Goal: Task Accomplishment & Management: Use online tool/utility

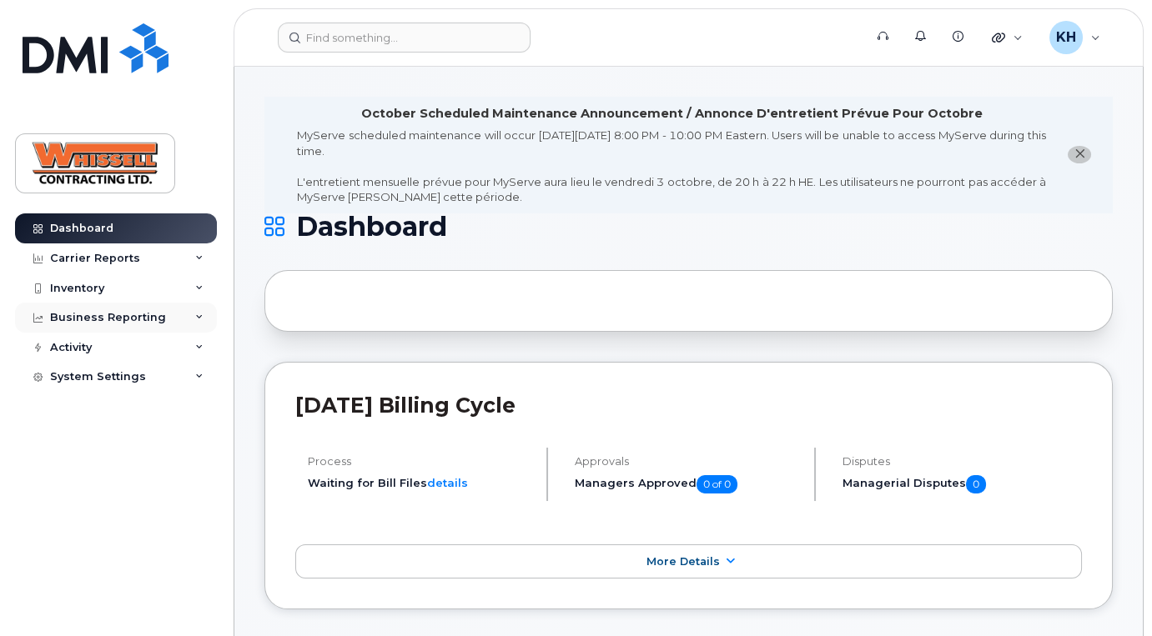
click at [167, 321] on div "Business Reporting" at bounding box center [116, 318] width 202 height 30
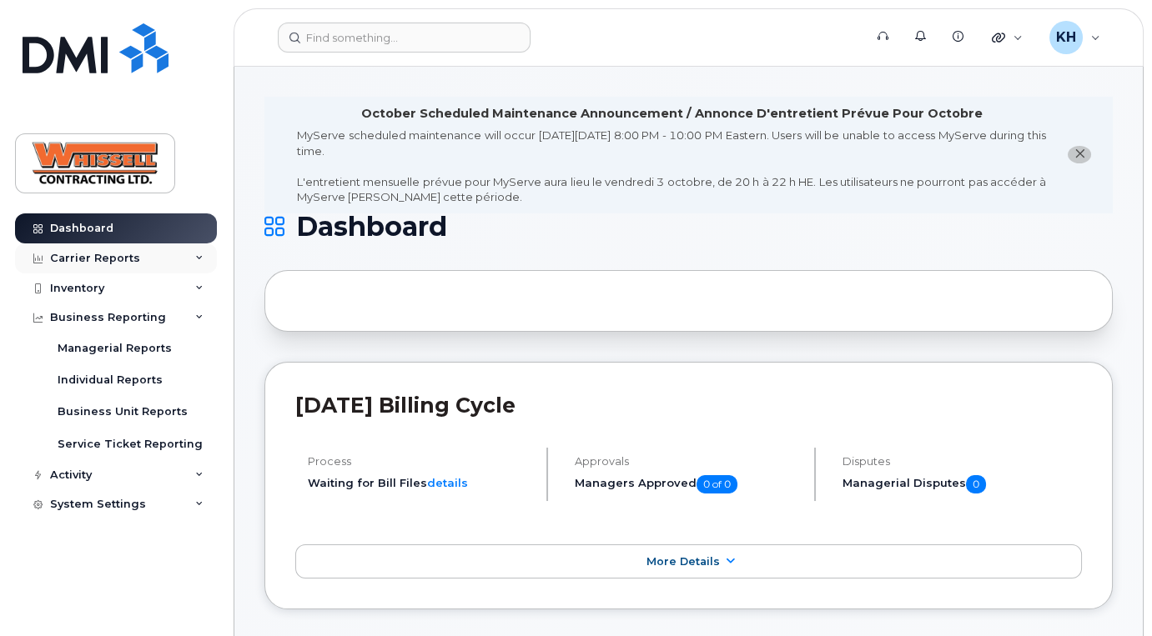
click at [175, 259] on div "Carrier Reports" at bounding box center [116, 259] width 202 height 30
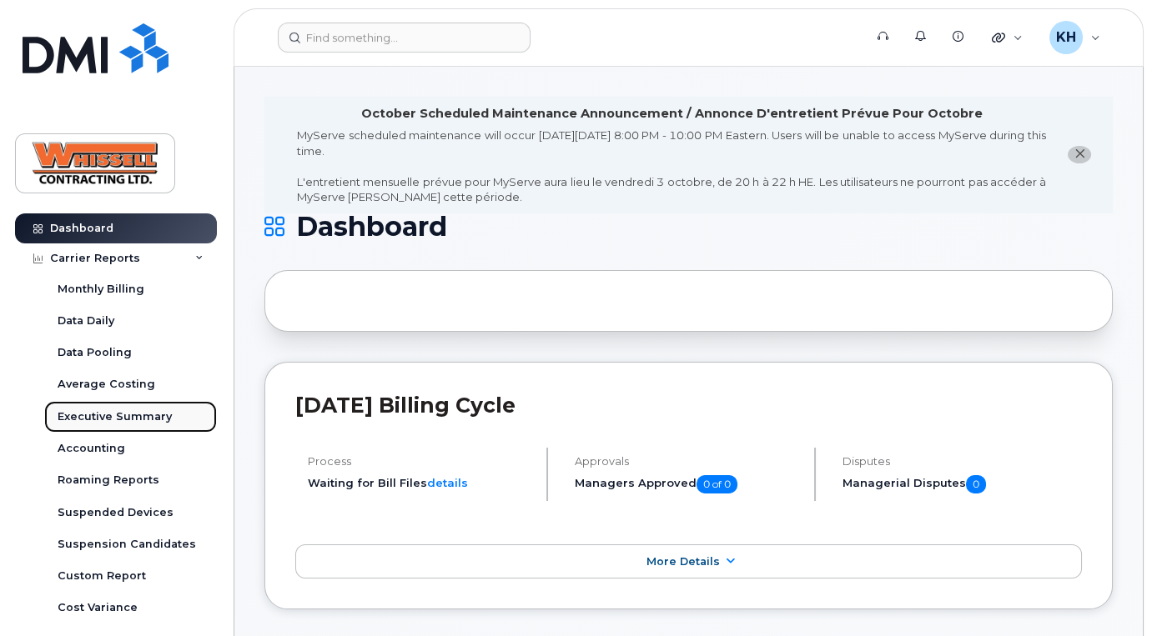
click at [142, 420] on div "Executive Summary" at bounding box center [115, 417] width 114 height 15
click at [135, 416] on div "Executive Summary" at bounding box center [115, 417] width 114 height 15
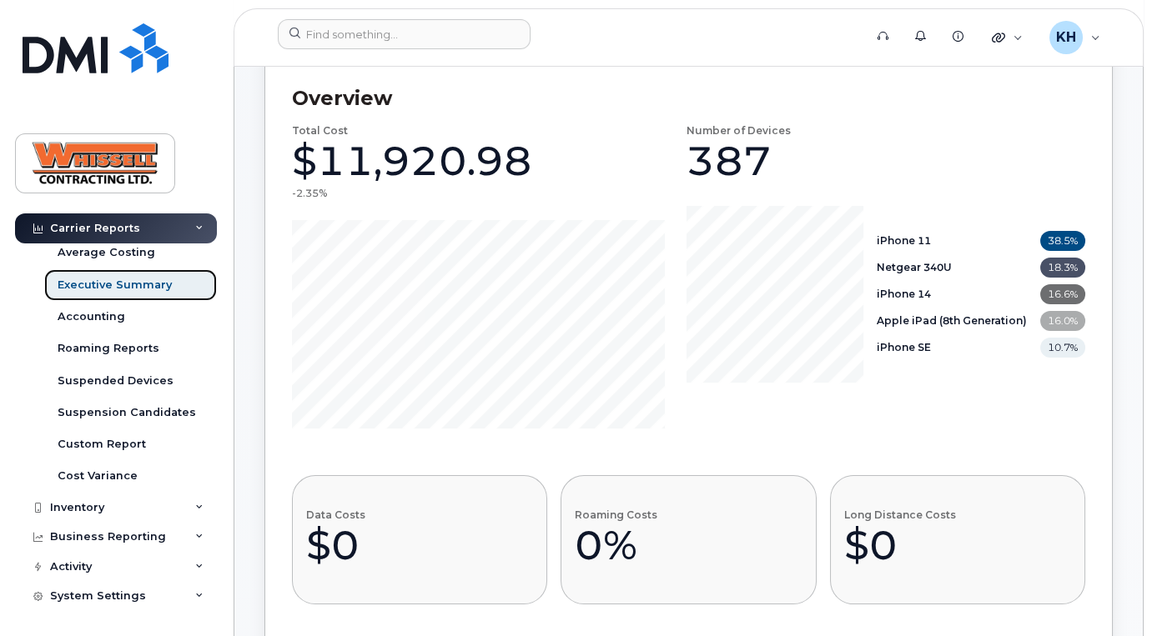
scroll to position [379, 0]
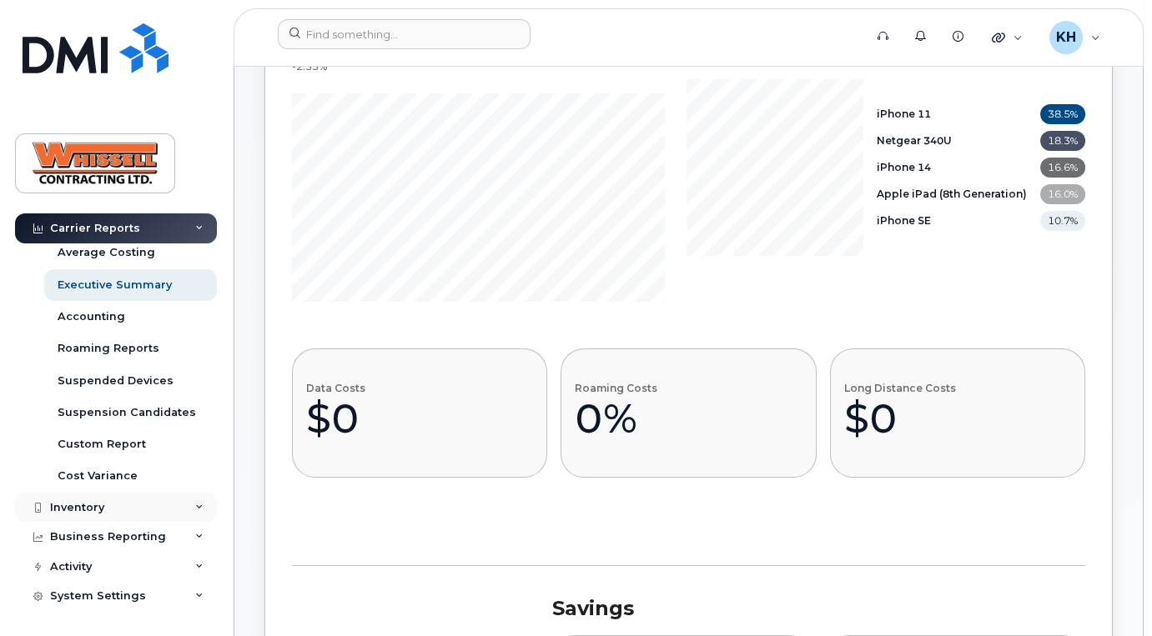
click at [195, 507] on icon at bounding box center [199, 508] width 8 height 8
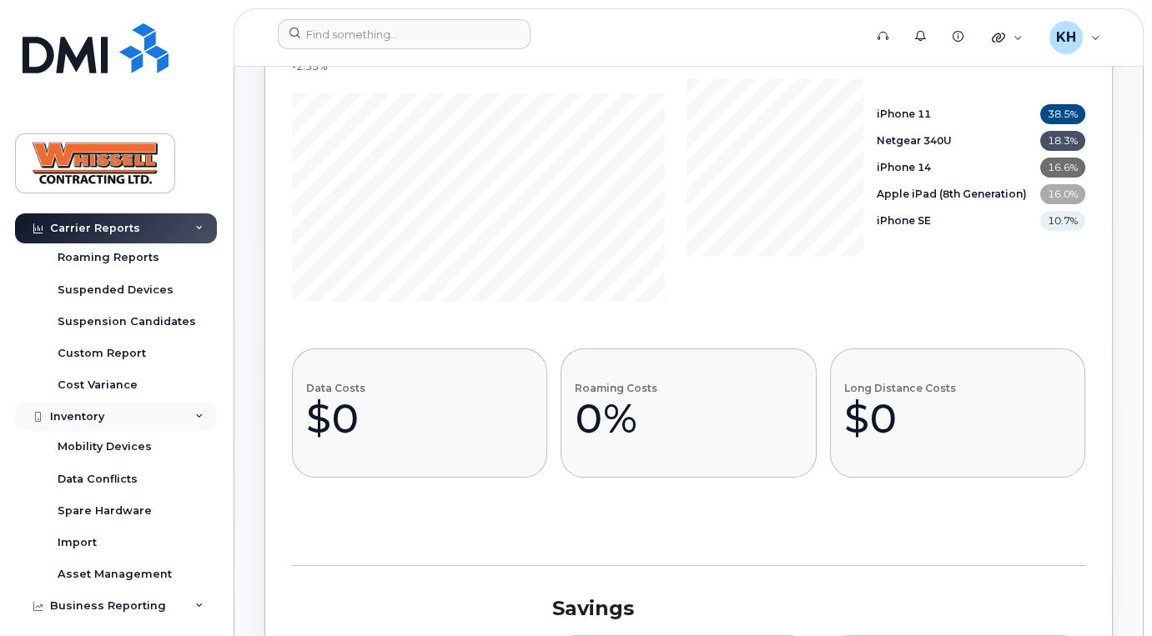
scroll to position [259, 0]
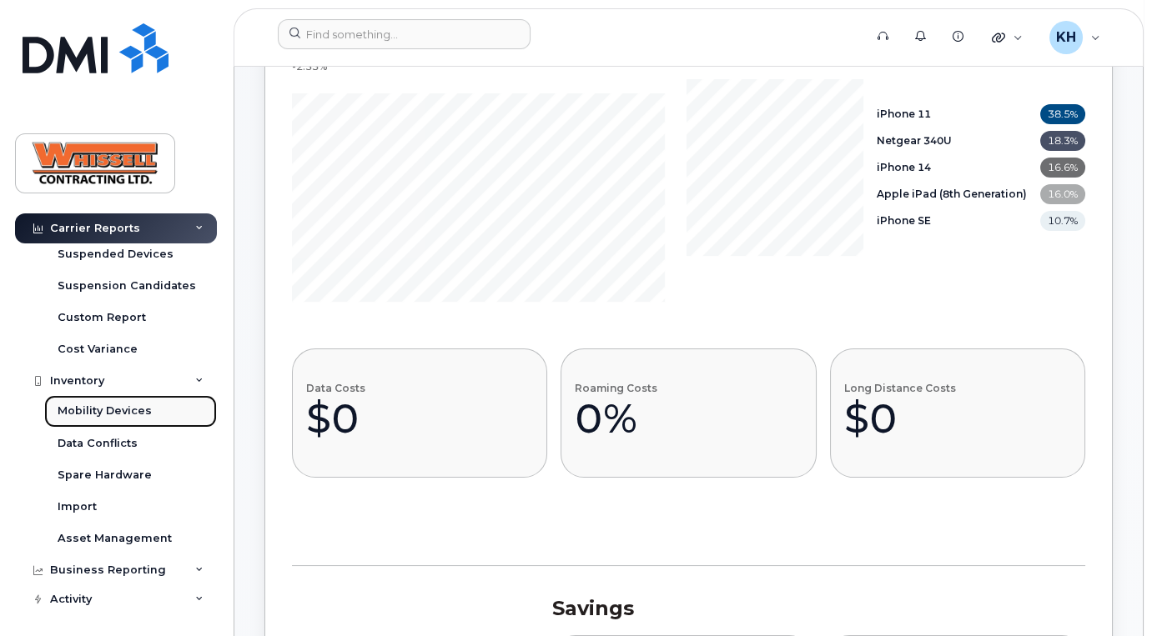
click at [130, 409] on div "Mobility Devices" at bounding box center [105, 411] width 94 height 15
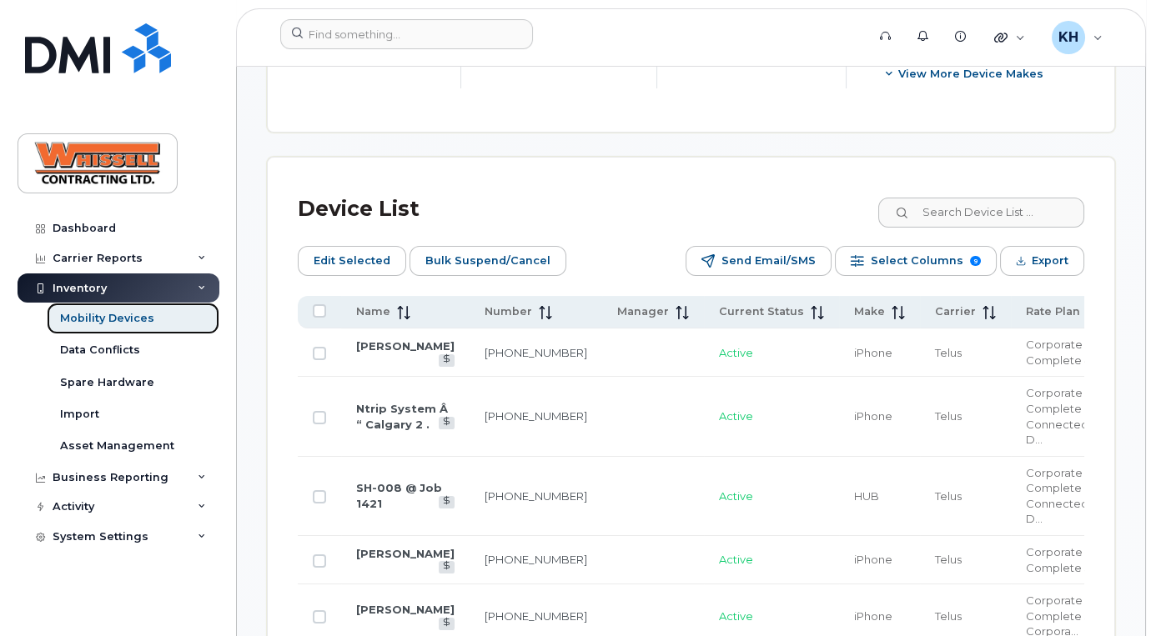
scroll to position [884, 0]
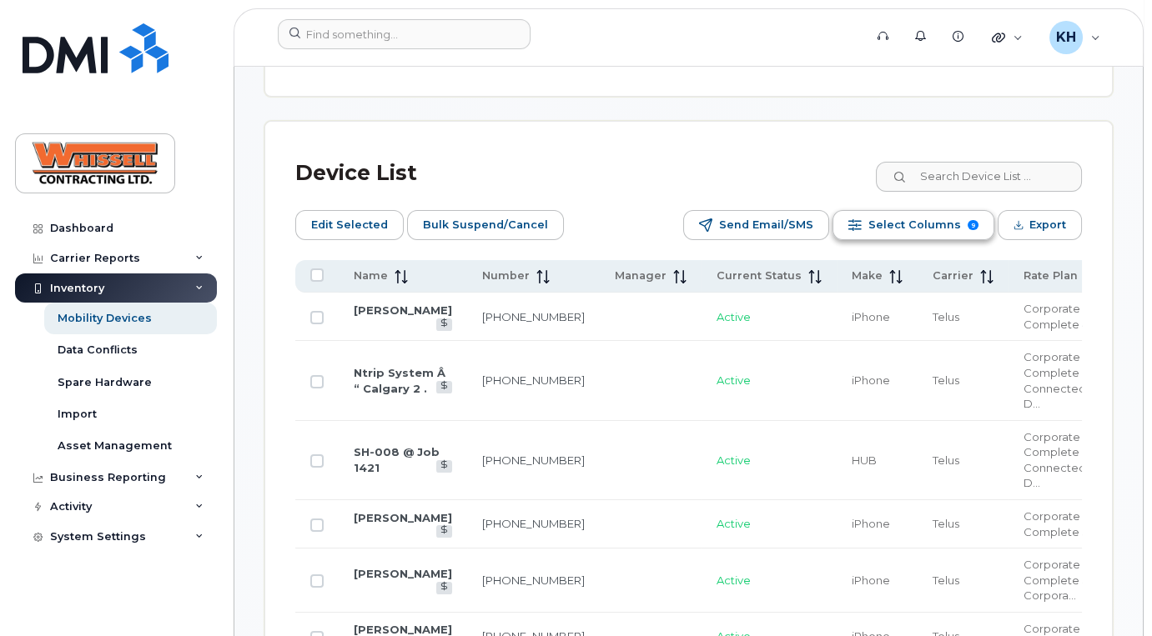
click at [928, 225] on span "Select Columns" at bounding box center [914, 225] width 93 height 25
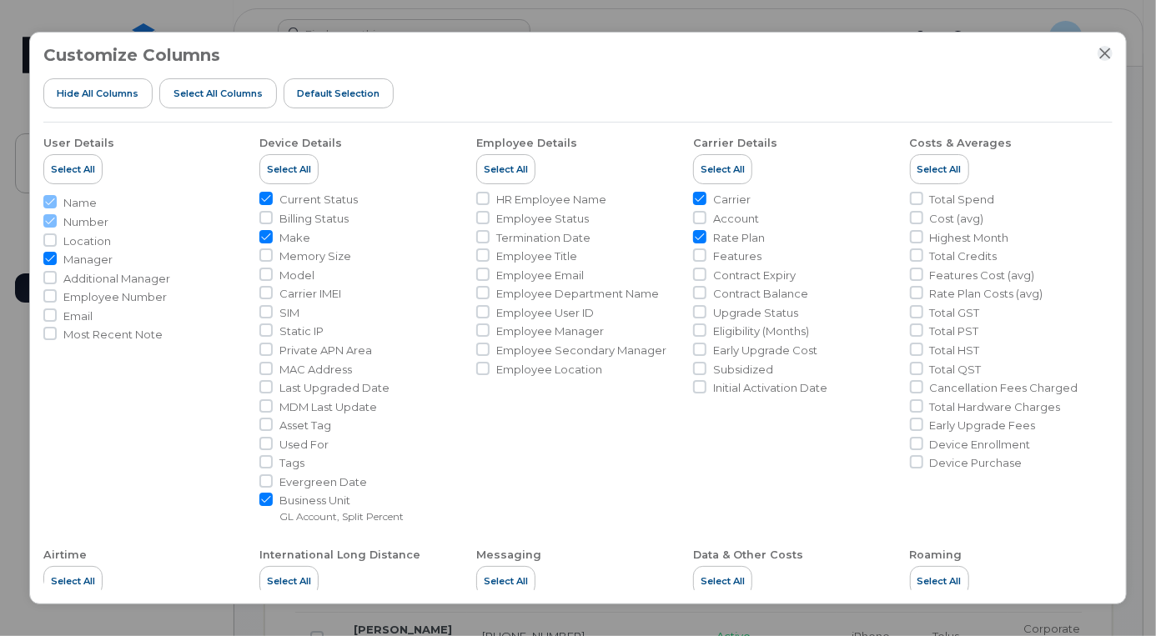
click at [1108, 53] on icon "Close" at bounding box center [1104, 53] width 13 height 13
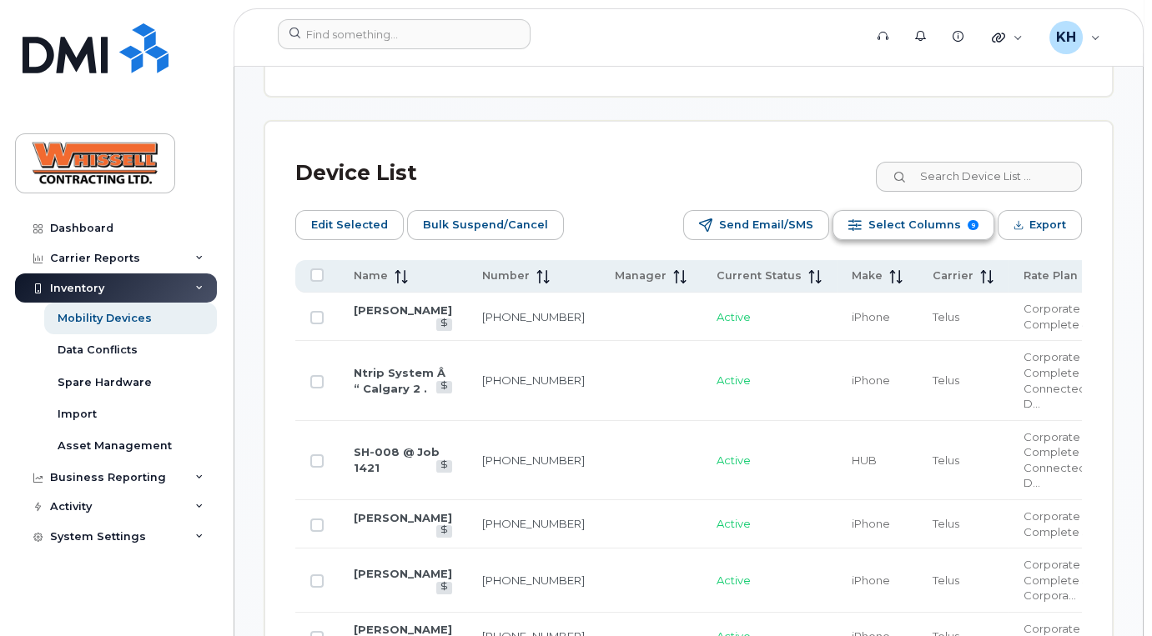
click at [917, 216] on span "Select Columns" at bounding box center [914, 225] width 93 height 25
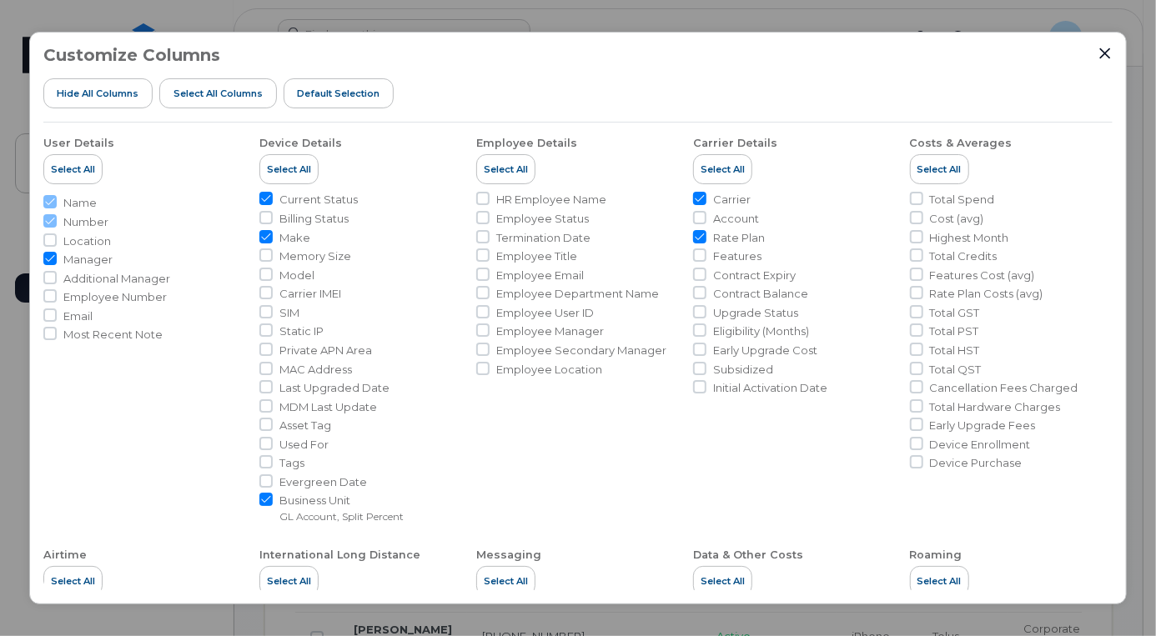
click at [268, 497] on input "Business Unit GL Account, Split Percent" at bounding box center [265, 499] width 13 height 13
checkbox input "false"
click at [743, 275] on span "Contract Expiry" at bounding box center [754, 276] width 83 height 16
click at [706, 275] on input "Contract Expiry" at bounding box center [699, 274] width 13 height 13
checkbox input "true"
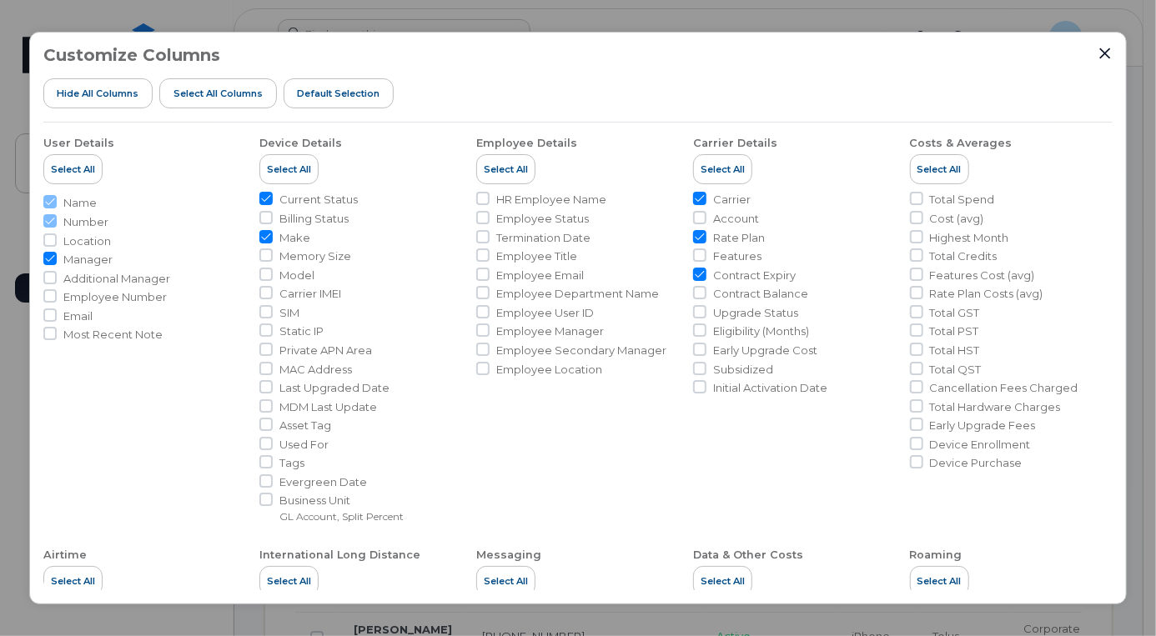
click at [726, 289] on span "Contract Balance" at bounding box center [760, 294] width 95 height 16
click at [706, 289] on input "Contract Balance" at bounding box center [699, 292] width 13 height 13
checkbox input "true"
click at [745, 334] on span "Eligibility (Months)" at bounding box center [761, 332] width 96 height 16
click at [706, 334] on input "Eligibility (Months)" at bounding box center [699, 330] width 13 height 13
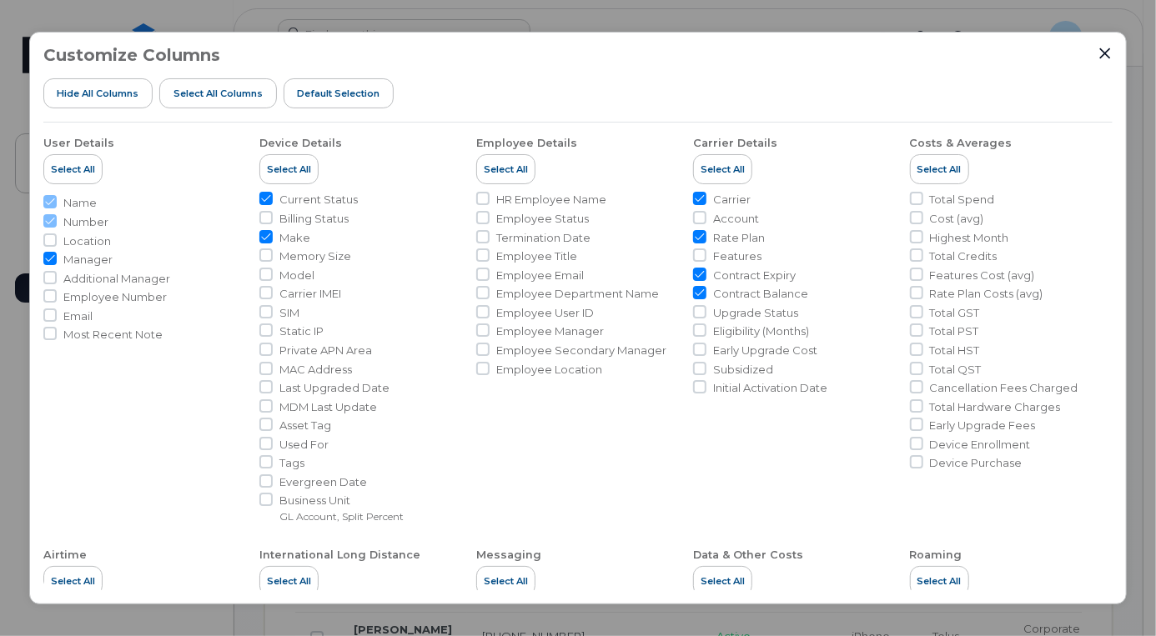
checkbox input "true"
click at [47, 257] on input "Manager" at bounding box center [49, 258] width 13 height 13
checkbox input "false"
click at [49, 314] on input "Email" at bounding box center [49, 315] width 13 height 13
checkbox input "true"
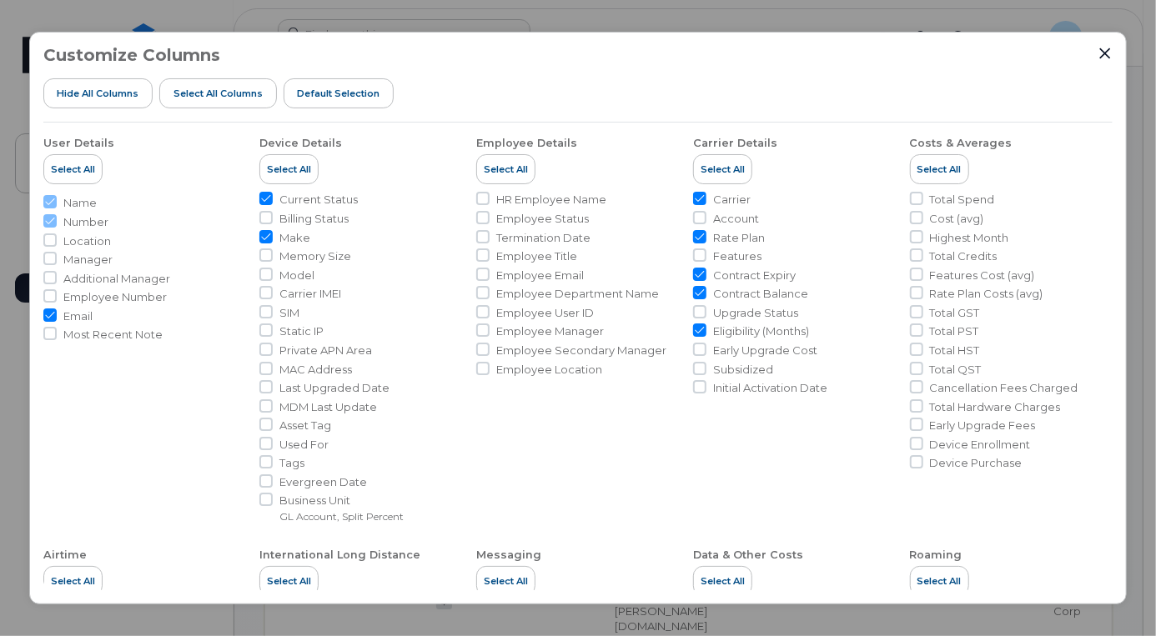
click at [696, 199] on input "Carrier" at bounding box center [699, 198] width 13 height 13
checkbox input "false"
click at [1109, 56] on icon "Close" at bounding box center [1105, 53] width 11 height 11
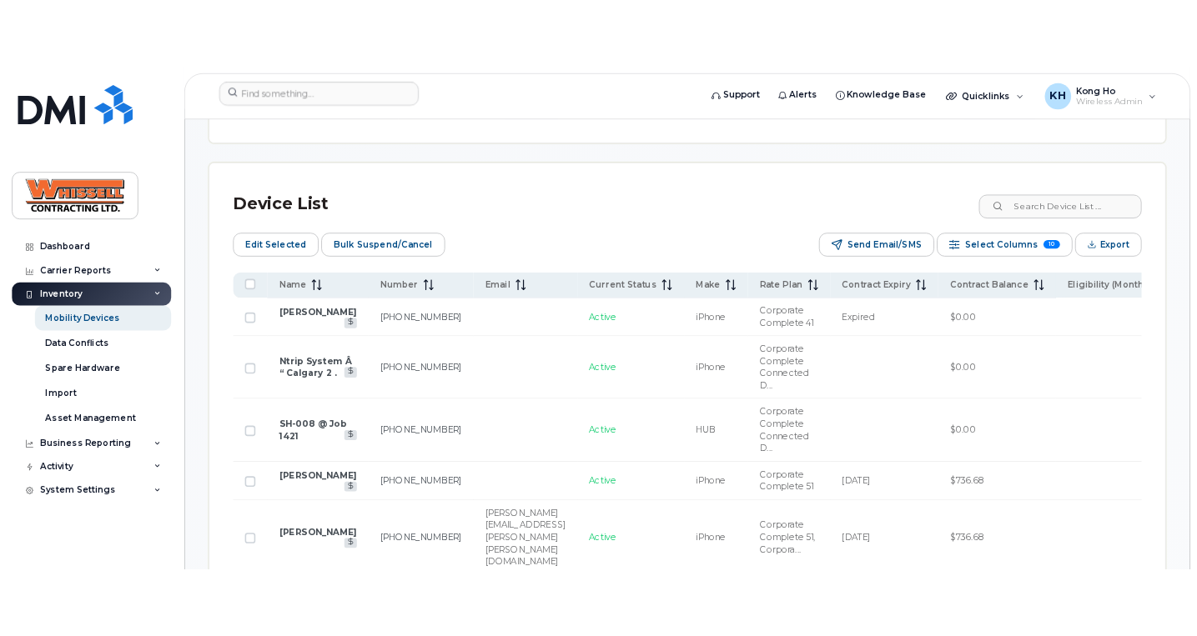
scroll to position [806, 0]
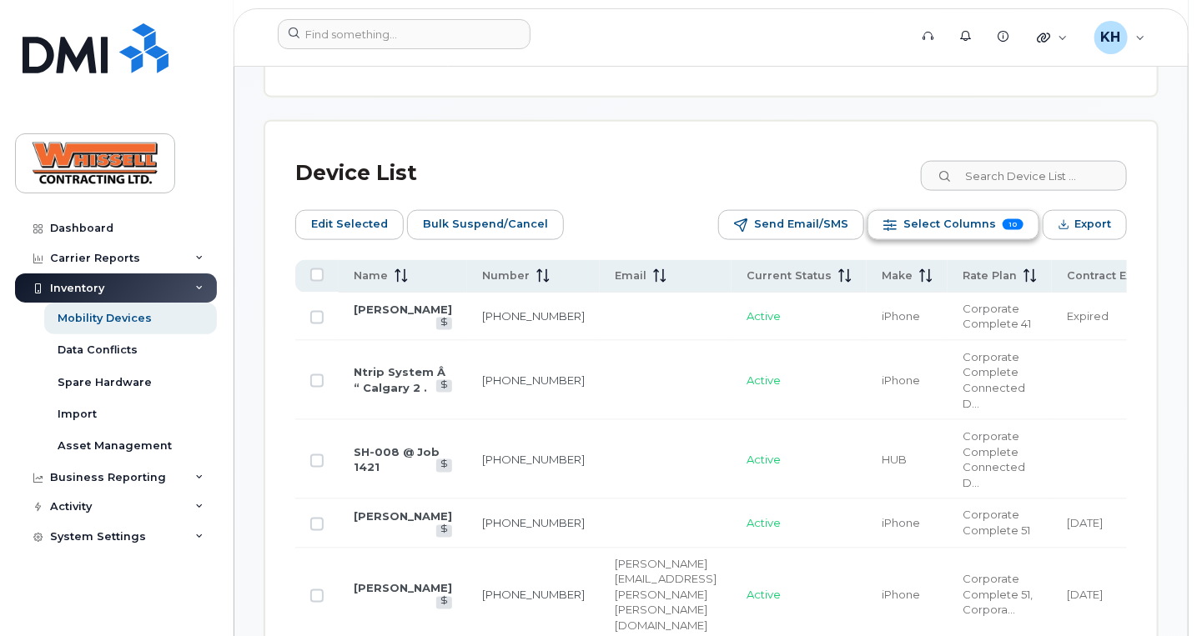
click at [945, 226] on span "Select Columns" at bounding box center [949, 224] width 93 height 25
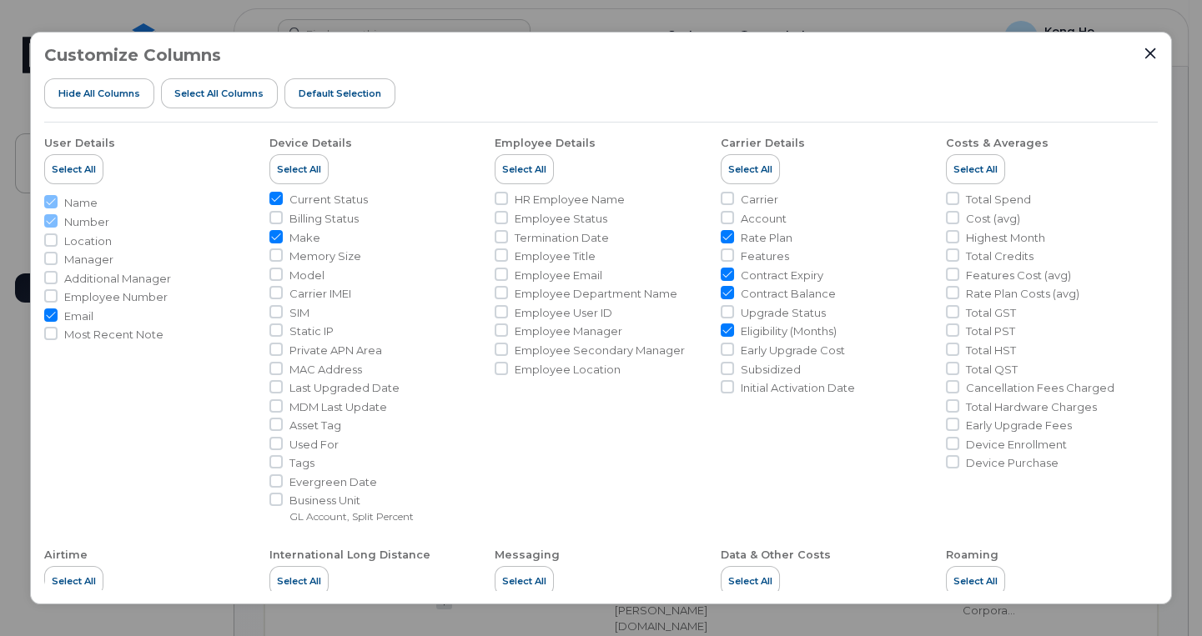
click at [786, 313] on span "Upgrade Status" at bounding box center [783, 313] width 85 height 16
click at [734, 313] on input "Upgrade Status" at bounding box center [727, 311] width 13 height 13
checkbox input "true"
click at [52, 317] on input "Email" at bounding box center [50, 315] width 13 height 13
checkbox input "false"
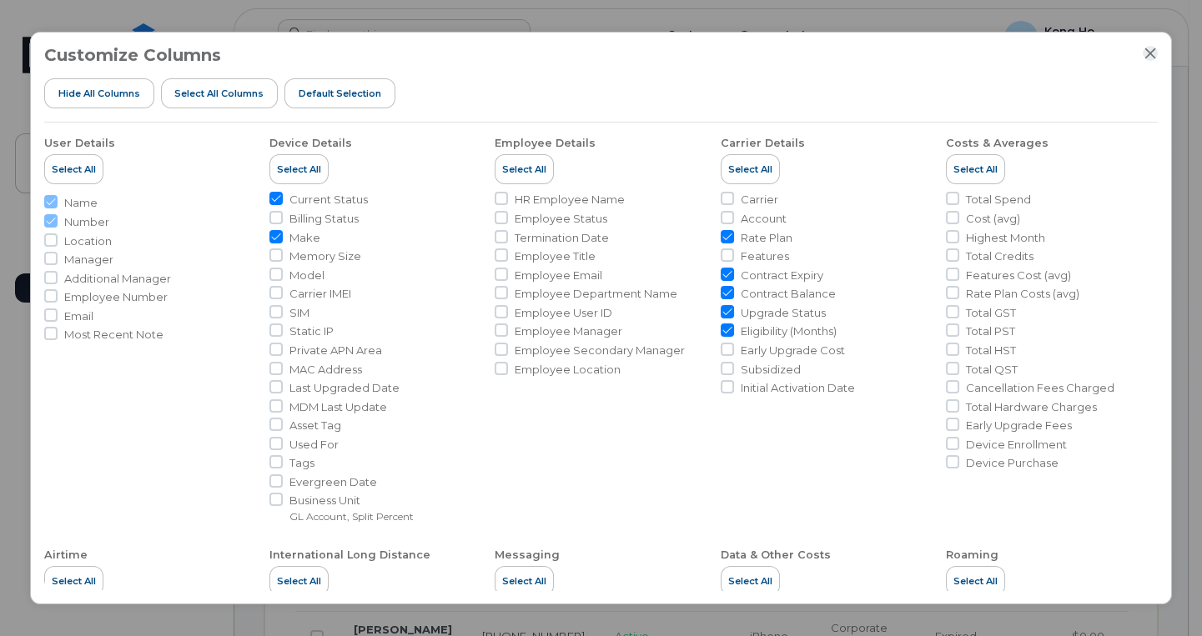
click at [1151, 53] on icon "Close" at bounding box center [1149, 53] width 13 height 13
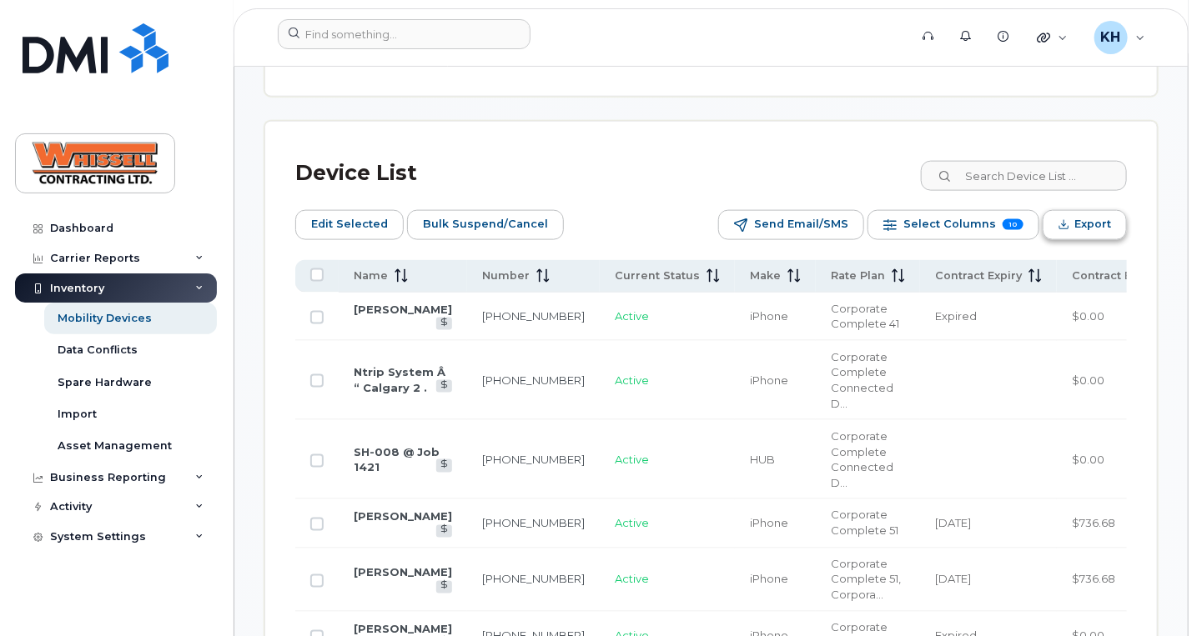
click at [1094, 226] on span "Export" at bounding box center [1092, 224] width 37 height 25
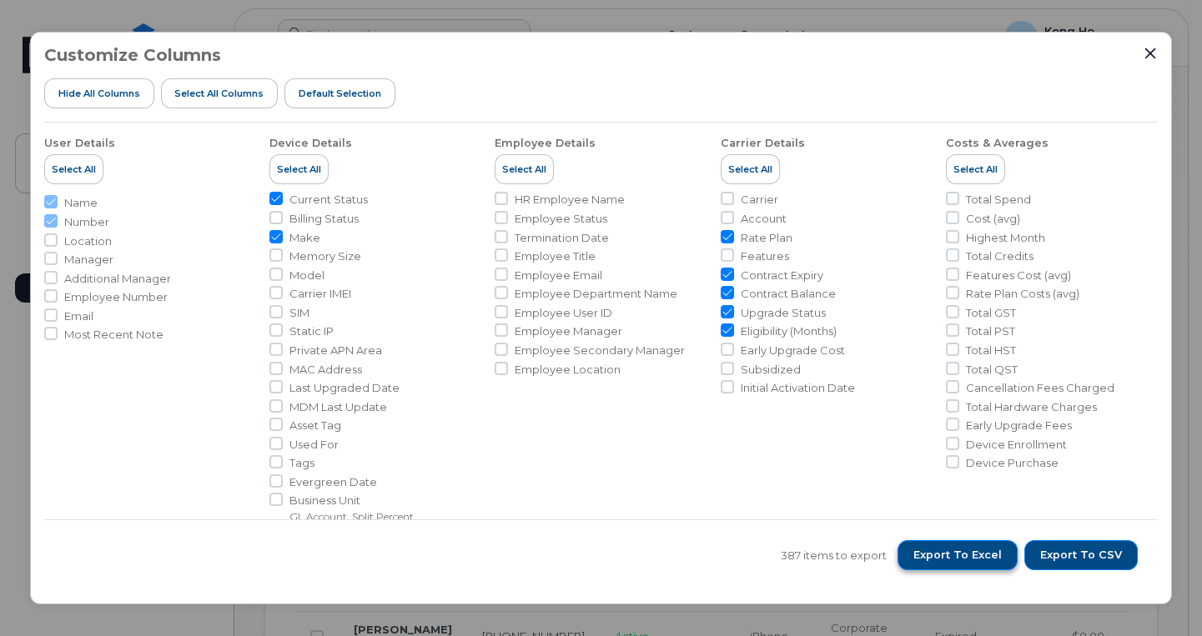
click at [956, 553] on span "Export to Excel" at bounding box center [957, 555] width 88 height 15
click at [1151, 56] on icon "Close" at bounding box center [1149, 53] width 13 height 13
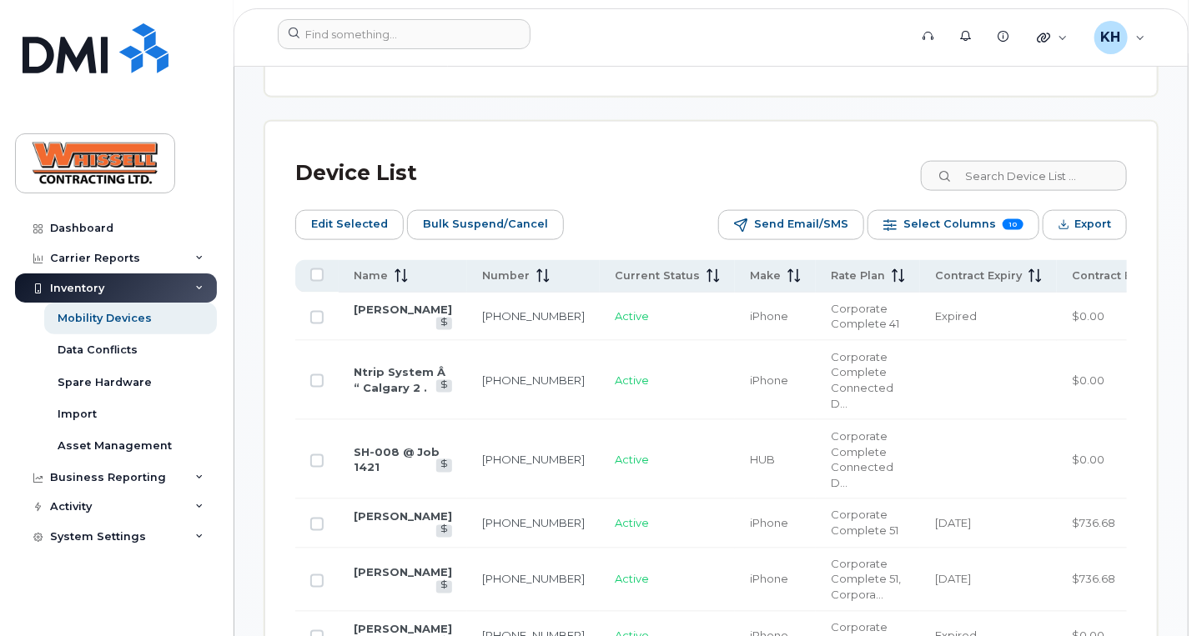
scroll to position [427, 0]
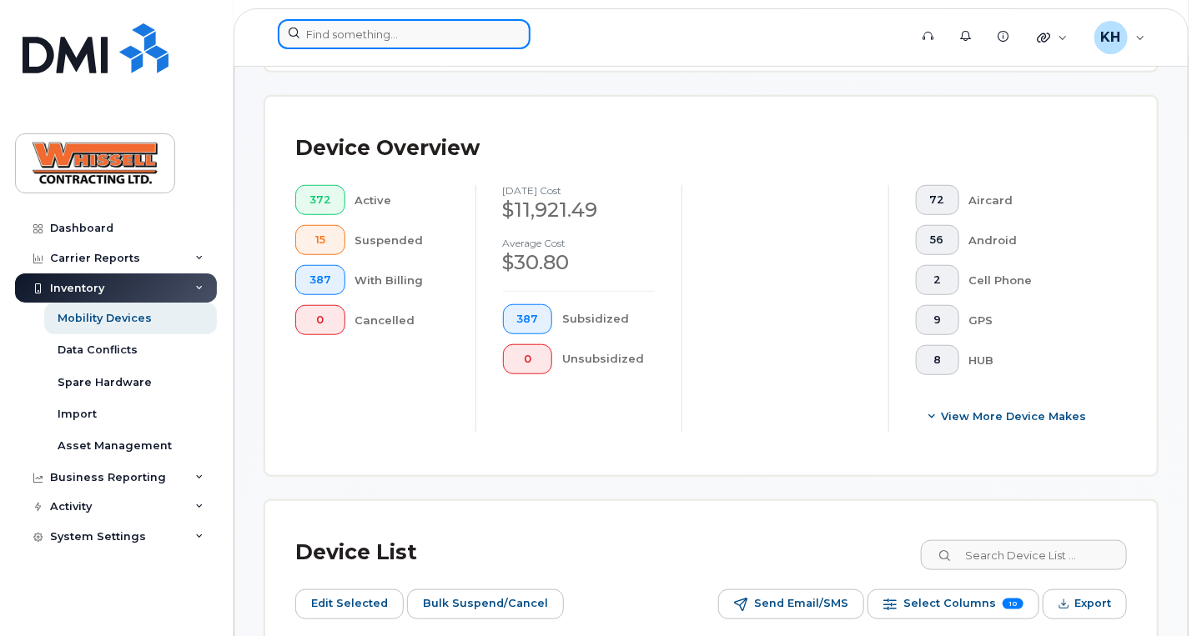
click at [348, 30] on input at bounding box center [404, 34] width 253 height 30
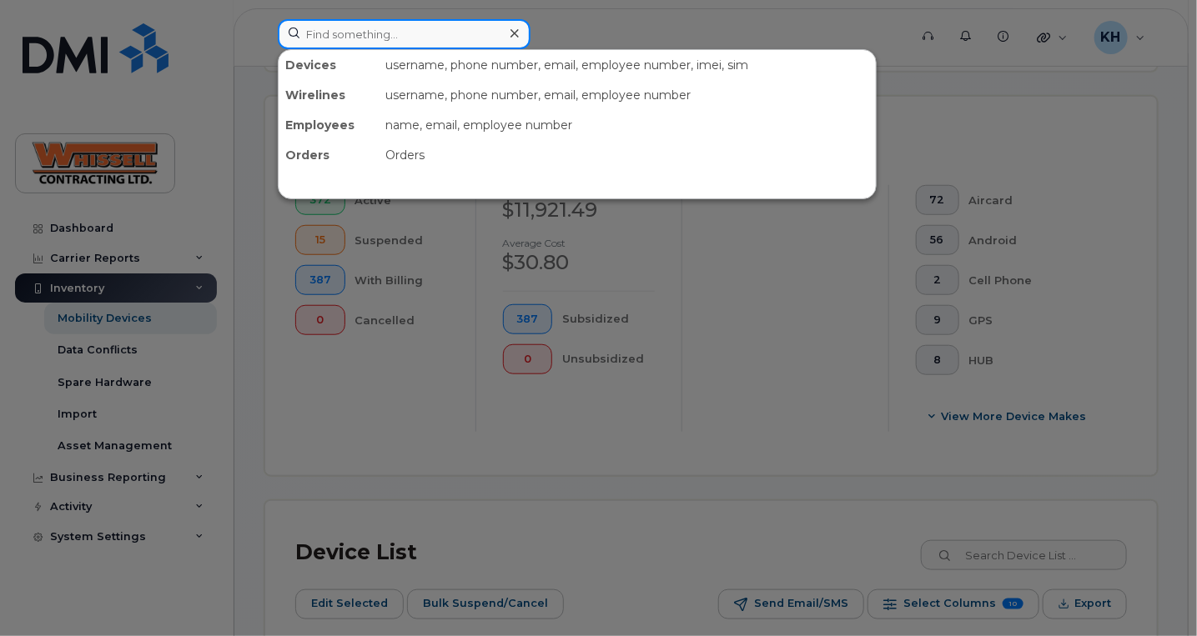
paste input "2504702837"
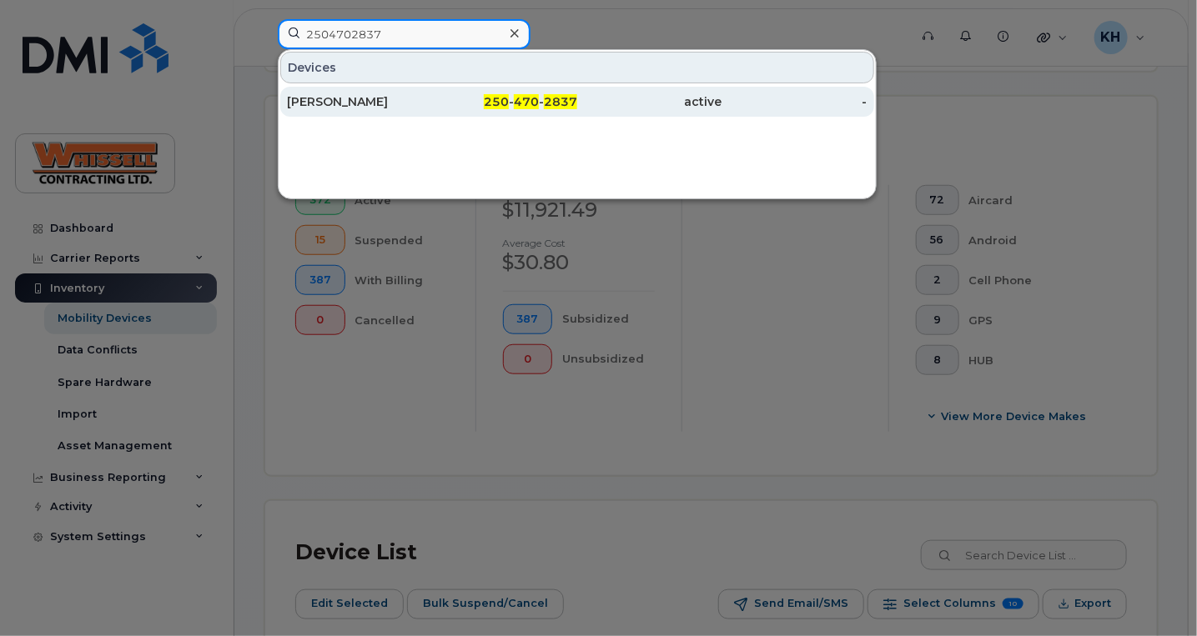
type input "2504702837"
click at [323, 100] on div "[PERSON_NAME]" at bounding box center [359, 101] width 145 height 17
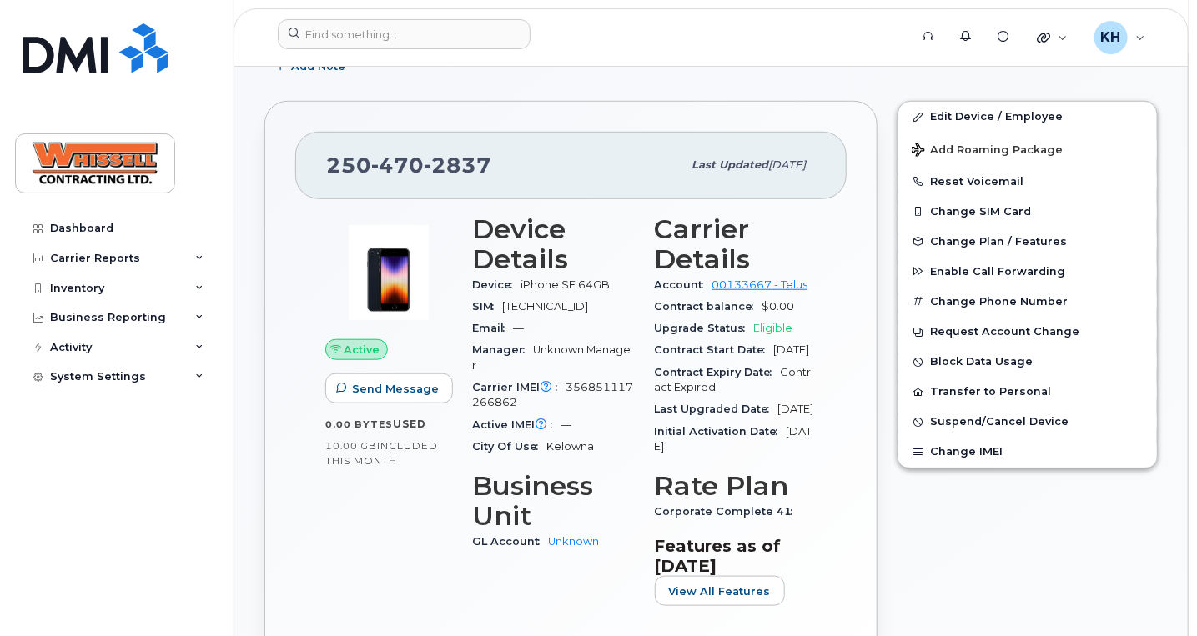
scroll to position [505, 0]
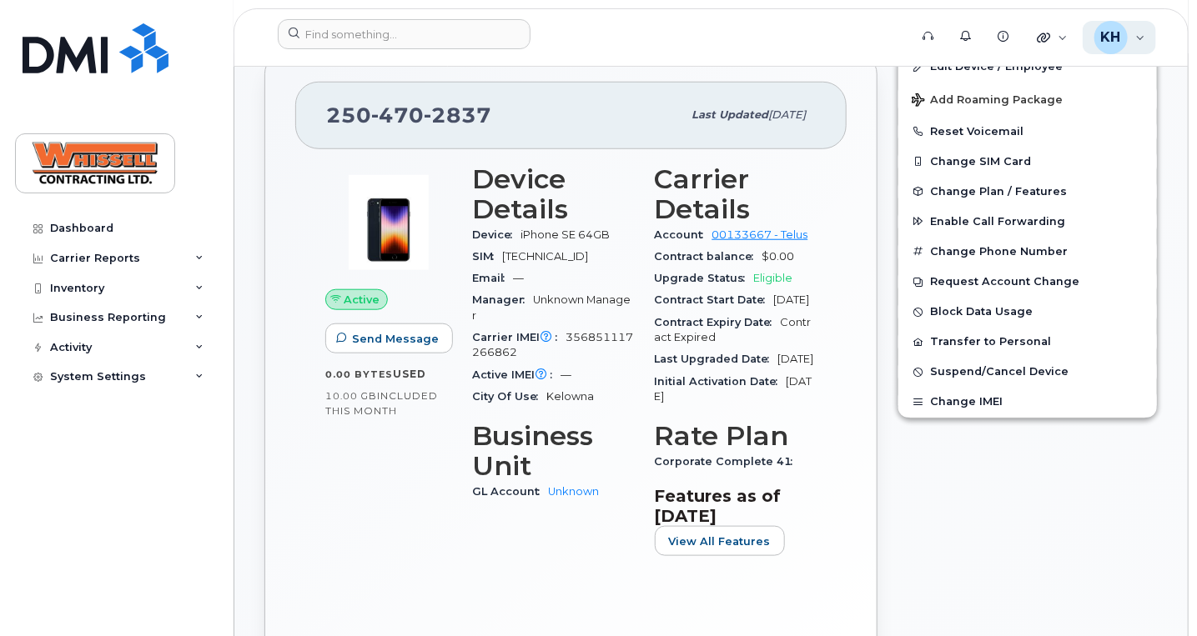
click at [1149, 39] on div "KH Kong Ho Wireless Admin" at bounding box center [1120, 37] width 74 height 33
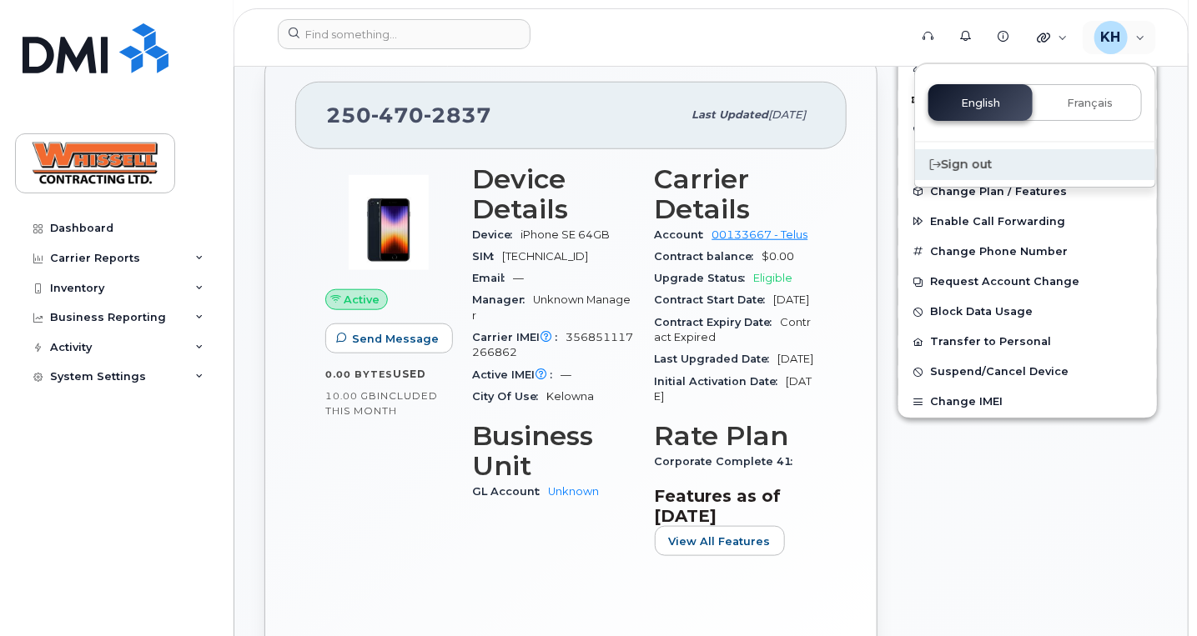
click at [992, 167] on div "Sign out" at bounding box center [1035, 164] width 240 height 31
